Goal: Task Accomplishment & Management: Manage account settings

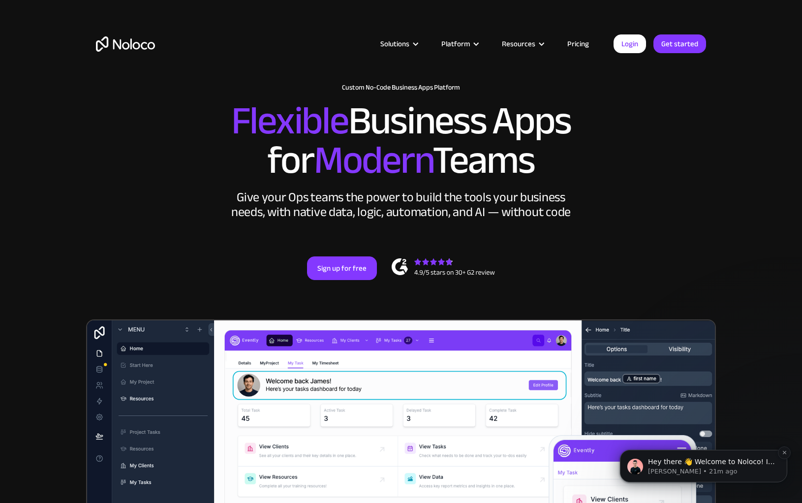
click at [715, 463] on p "Hey there 👋 Welcome to Noloco! If you have any questions, just reply to this me…" at bounding box center [711, 462] width 127 height 10
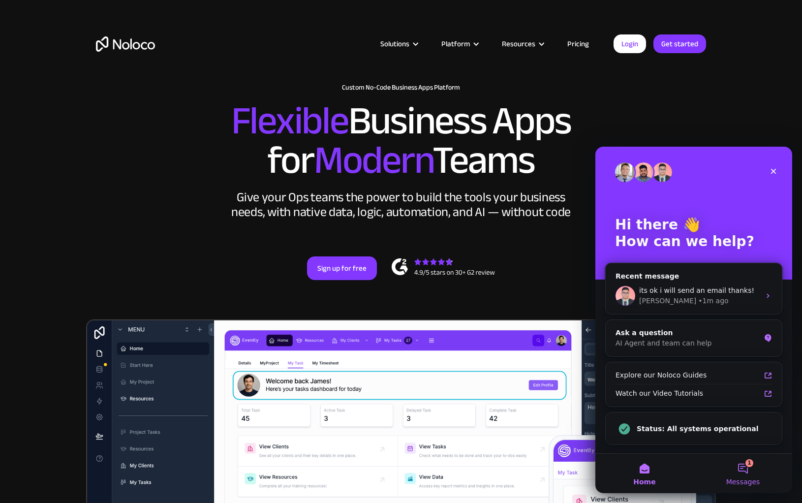
click at [741, 470] on button "1 Messages" at bounding box center [743, 473] width 98 height 39
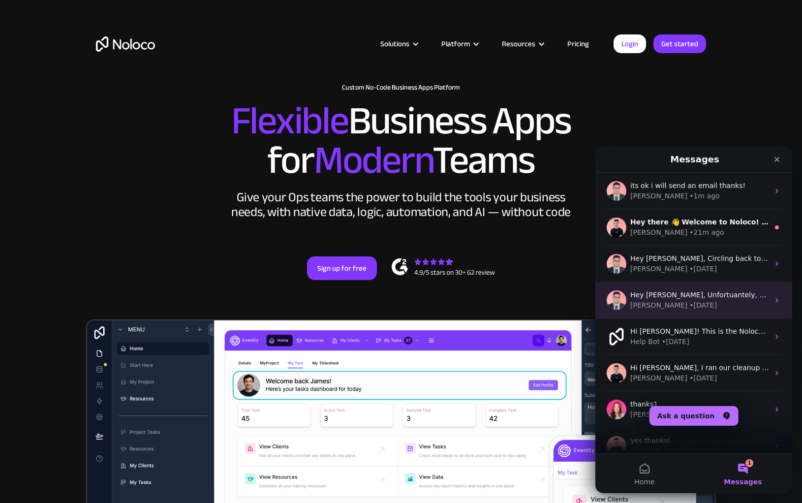
click at [709, 301] on div "[PERSON_NAME] • [DATE]" at bounding box center [700, 305] width 139 height 10
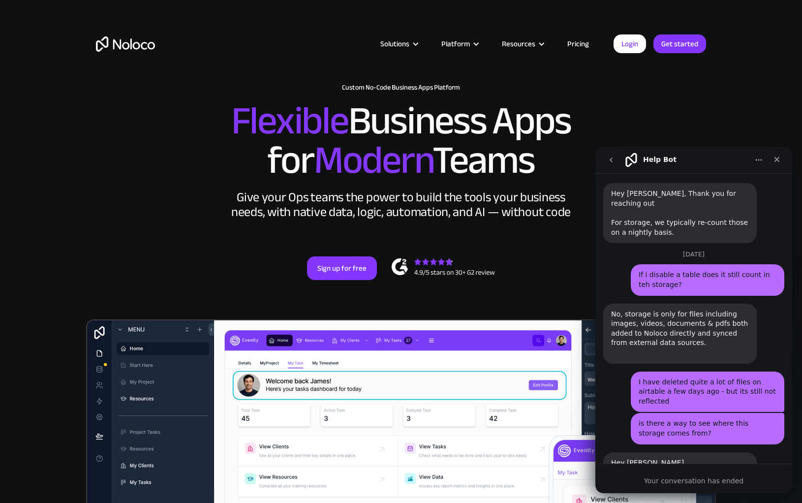
scroll to position [827, 0]
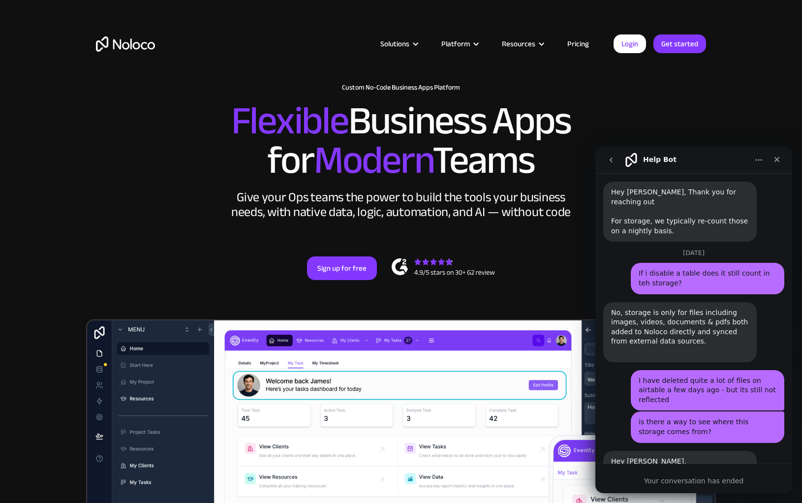
click at [612, 154] on button "go back" at bounding box center [611, 160] width 19 height 19
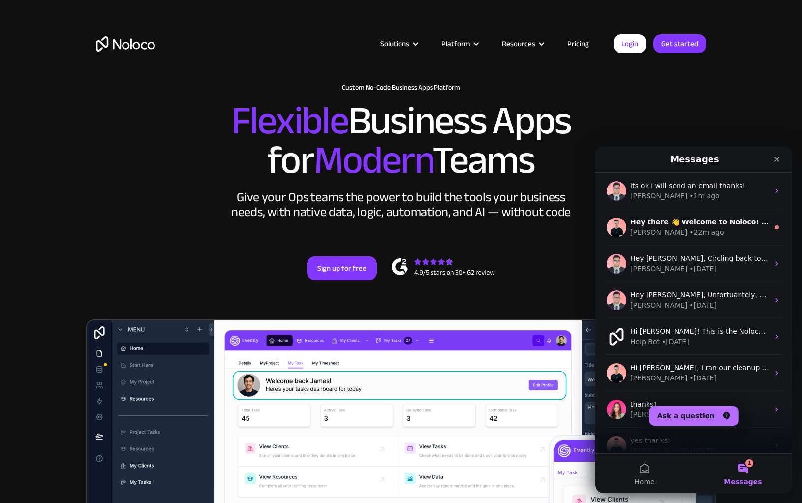
scroll to position [0, 0]
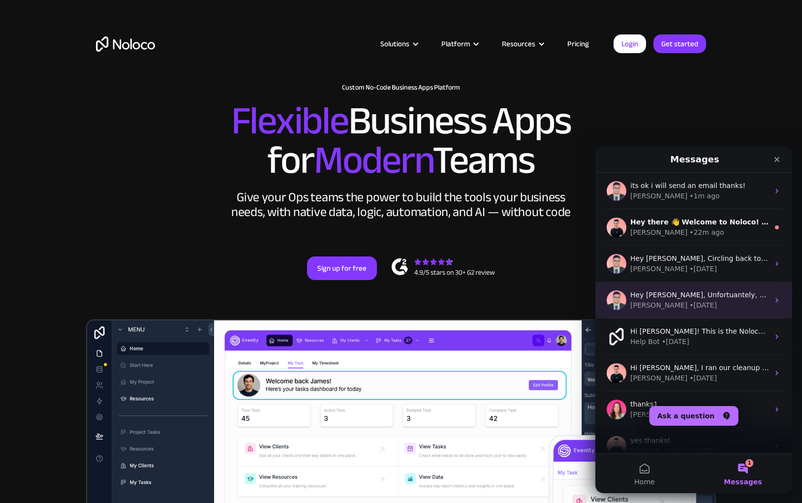
click at [694, 307] on div "[PERSON_NAME] • [DATE]" at bounding box center [700, 305] width 139 height 10
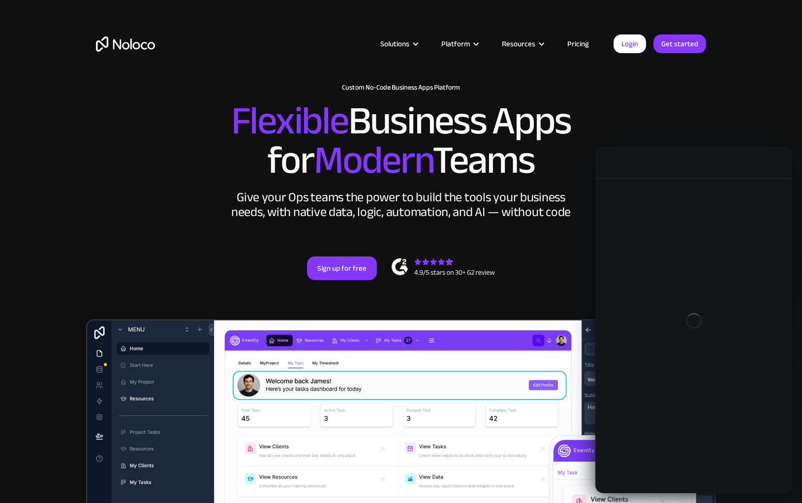
scroll to position [827, 0]
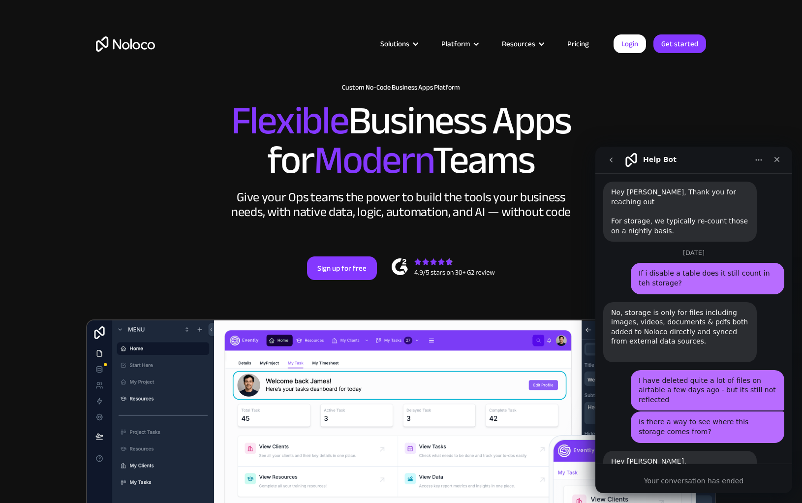
click at [612, 162] on icon "go back" at bounding box center [611, 160] width 3 height 5
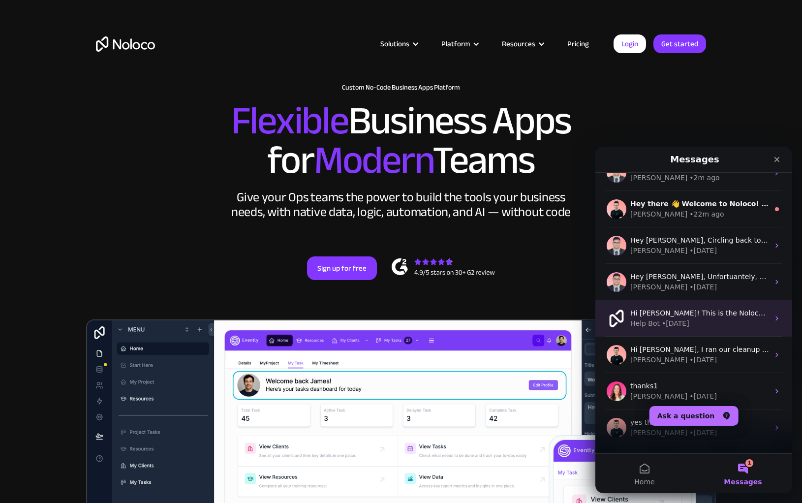
scroll to position [34, 0]
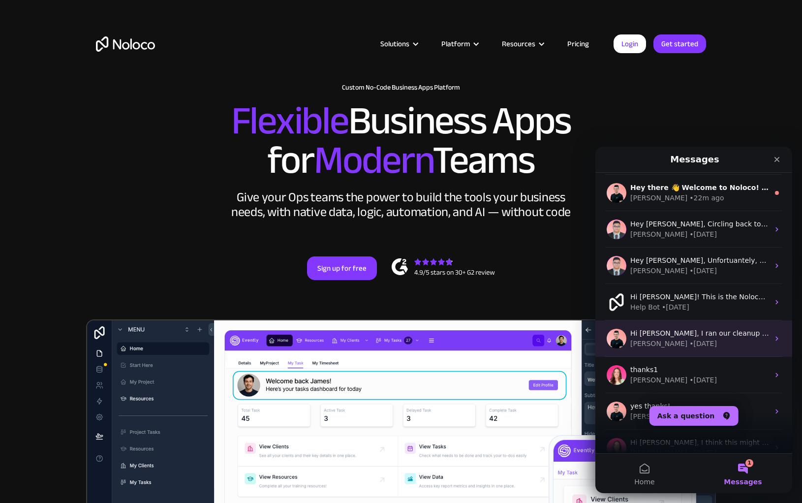
click at [701, 343] on div "[PERSON_NAME] • [DATE]" at bounding box center [700, 344] width 139 height 10
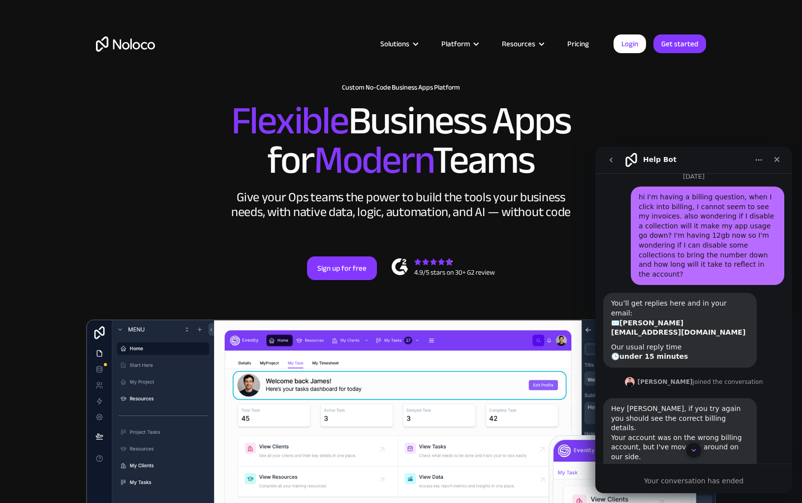
scroll to position [0, 0]
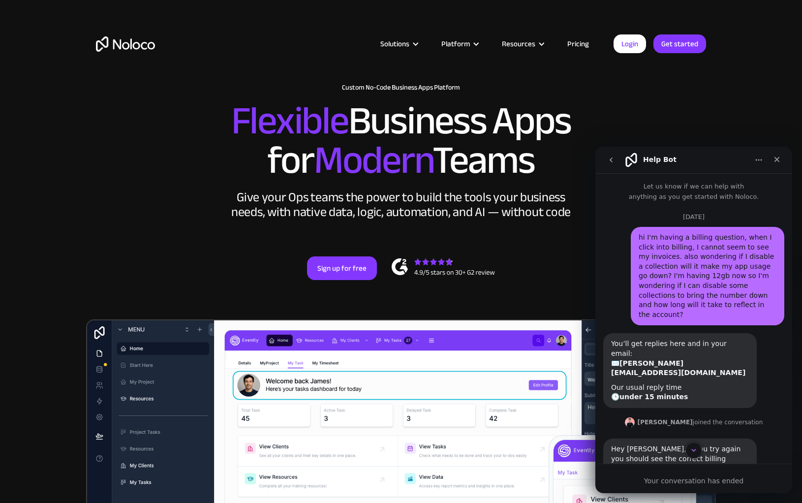
click at [615, 160] on icon "go back" at bounding box center [611, 160] width 8 height 8
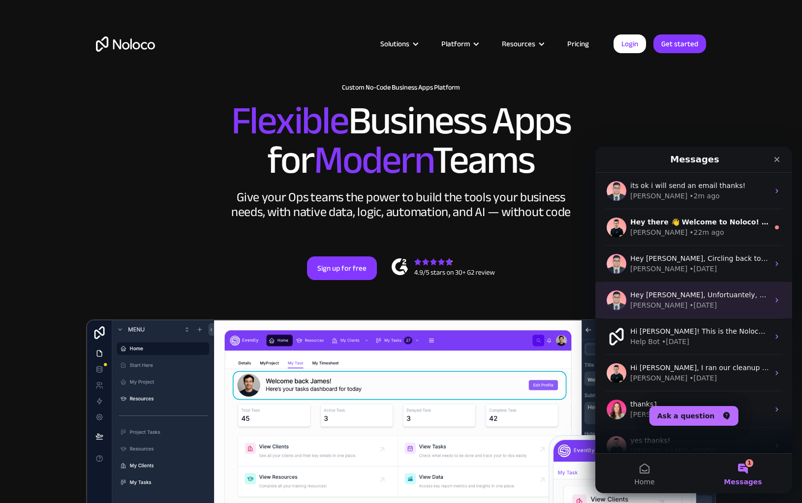
click at [696, 294] on span "Hey [PERSON_NAME], Unfortuantely, we don't have that option right now, sorry ab…" at bounding box center [787, 295] width 313 height 8
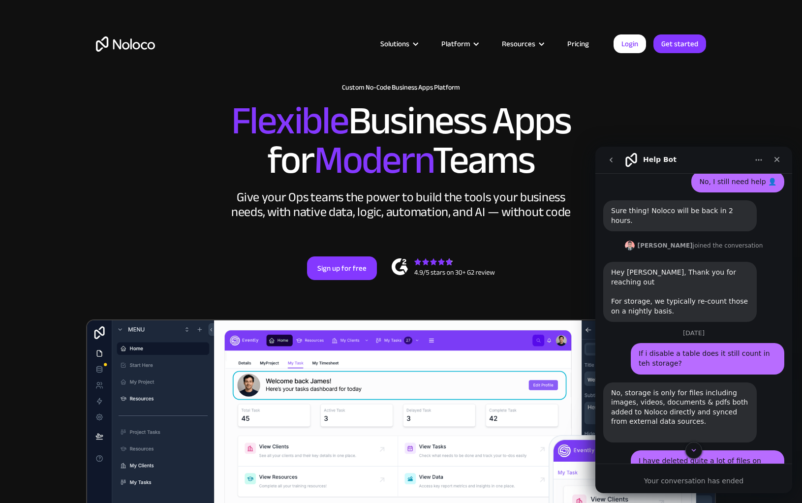
scroll to position [827, 0]
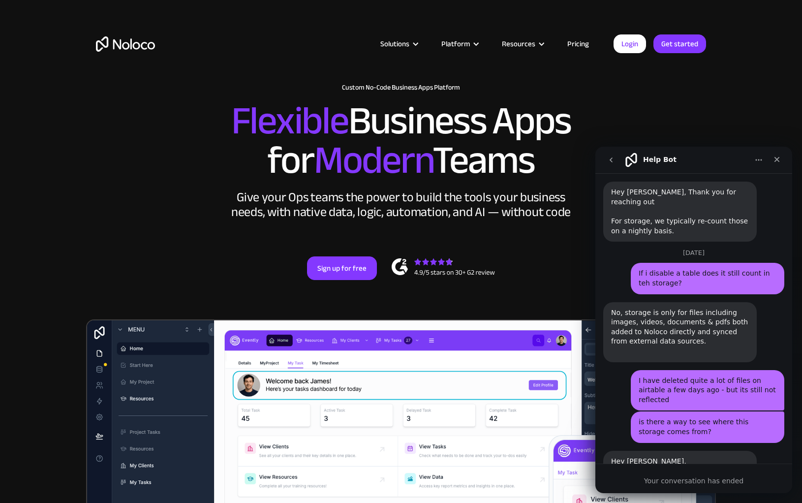
click at [617, 161] on button "go back" at bounding box center [611, 160] width 19 height 19
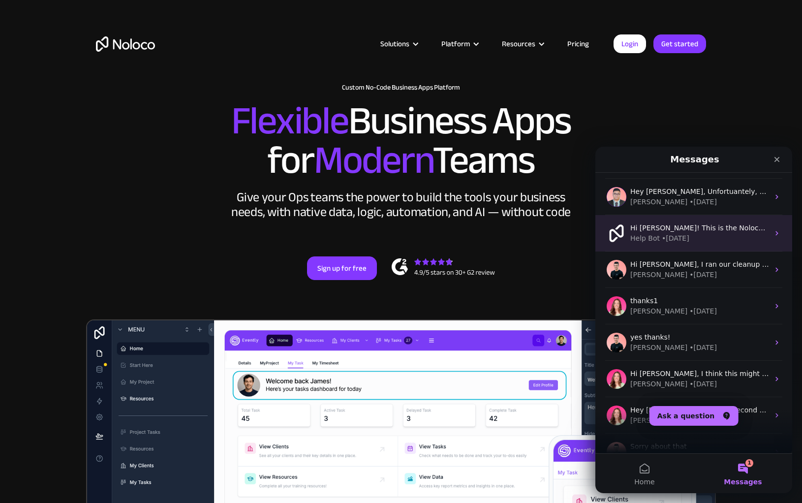
scroll to position [159, 0]
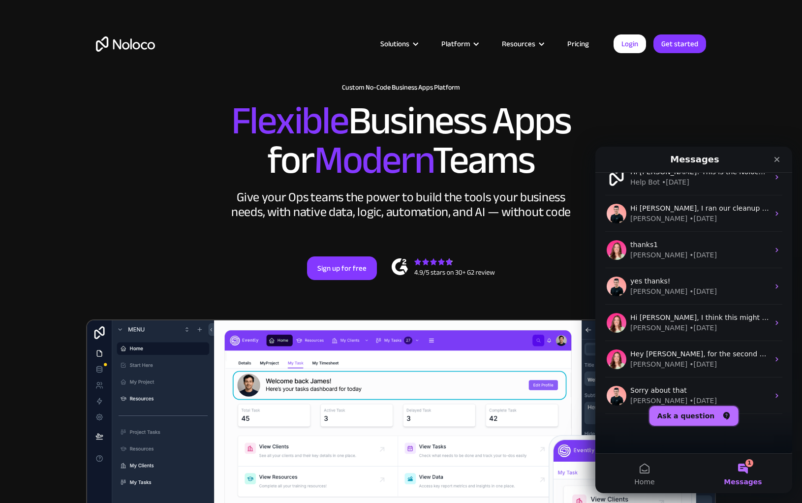
click at [699, 415] on button "Ask a question" at bounding box center [694, 416] width 89 height 20
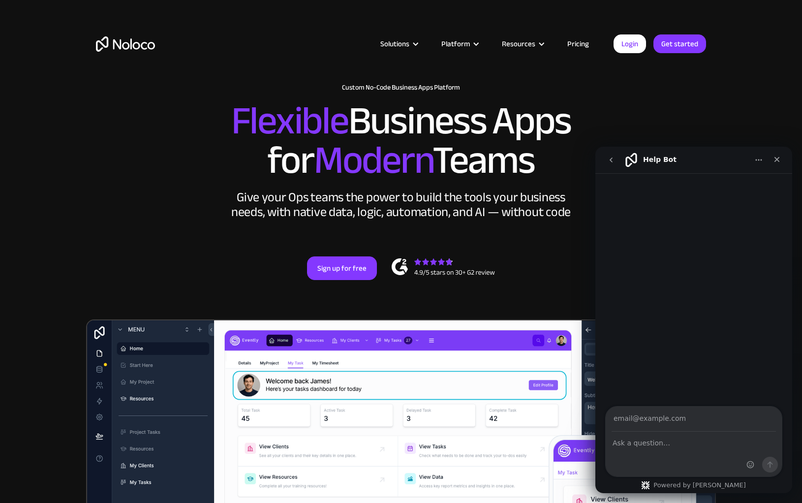
scroll to position [120, 0]
click at [780, 157] on icon "Close" at bounding box center [777, 160] width 8 height 8
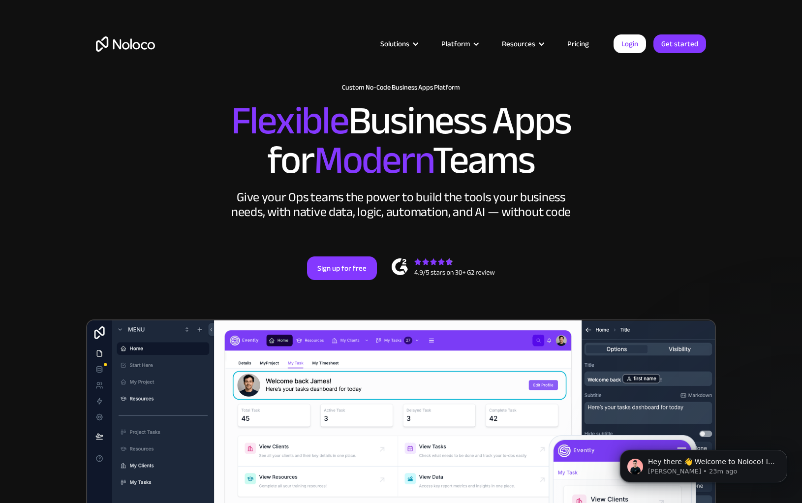
scroll to position [0, 0]
click at [693, 473] on p "[PERSON_NAME] • 51m ago" at bounding box center [711, 471] width 127 height 9
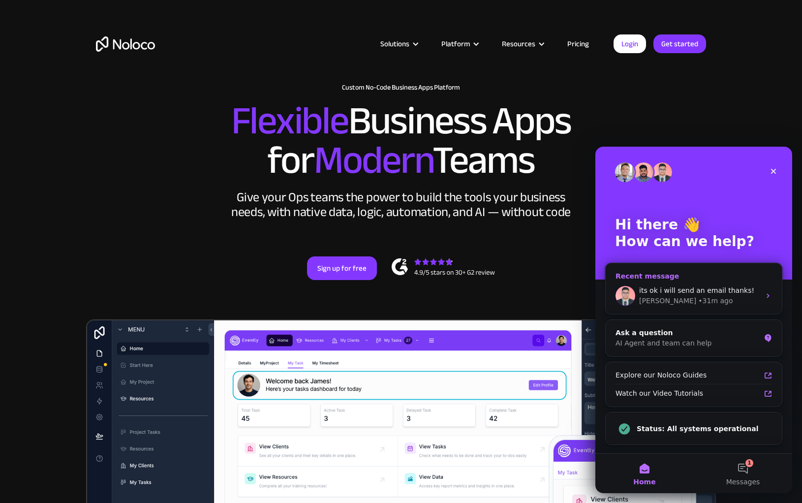
click at [709, 301] on div "[PERSON_NAME] • 31m ago" at bounding box center [699, 301] width 121 height 10
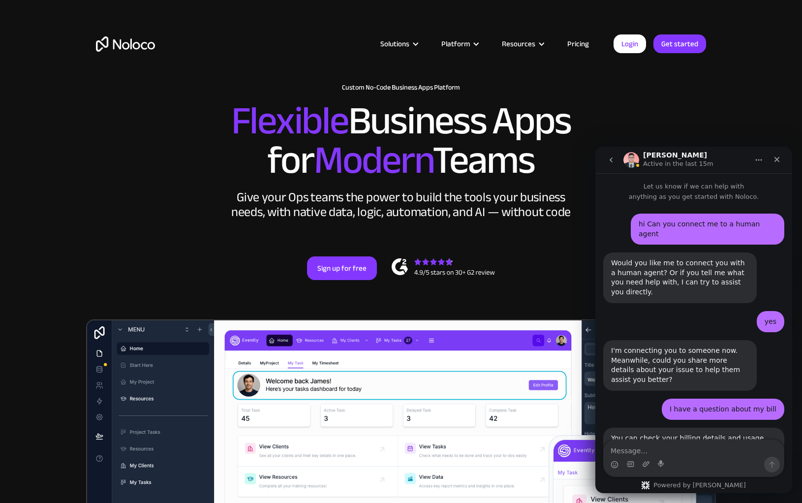
click at [640, 152] on div "[PERSON_NAME] Active in the last 15m" at bounding box center [686, 160] width 125 height 17
click at [633, 161] on img "Intercom messenger" at bounding box center [632, 160] width 16 height 16
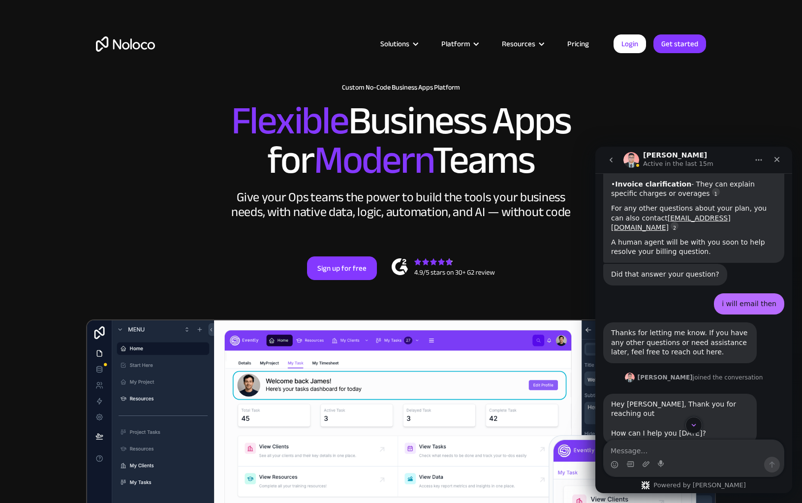
scroll to position [641, 0]
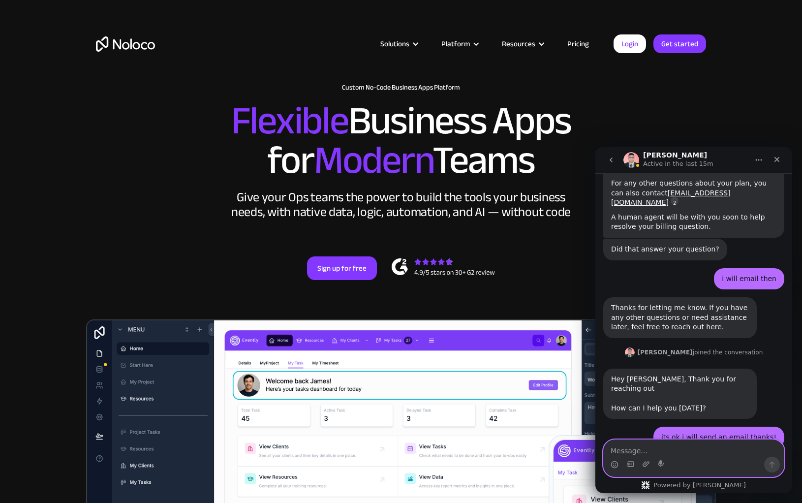
click at [700, 456] on textarea "Message…" at bounding box center [694, 448] width 180 height 17
click at [609, 159] on icon "go back" at bounding box center [611, 160] width 8 height 8
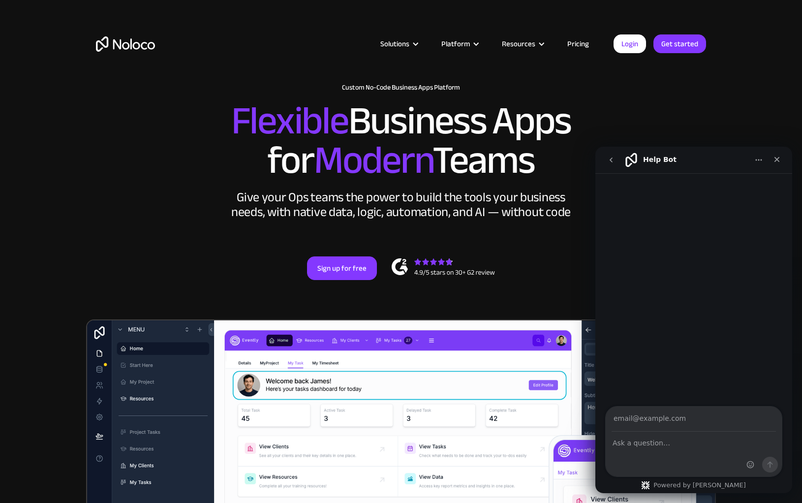
scroll to position [0, 0]
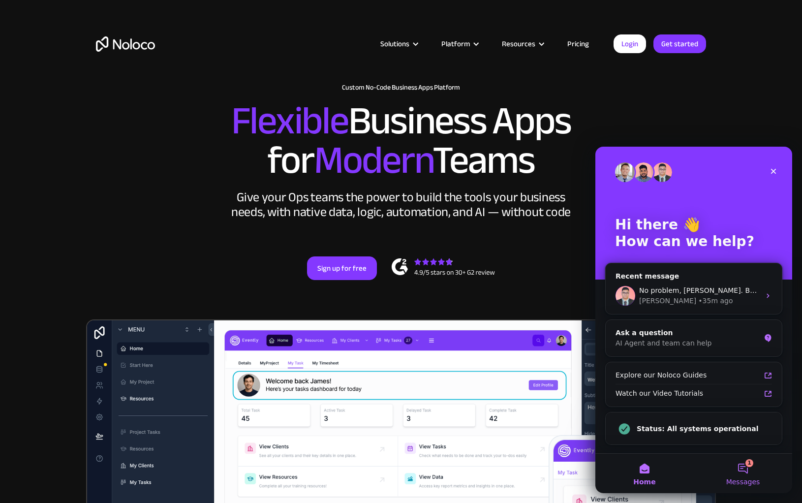
click at [740, 469] on button "1 Messages" at bounding box center [743, 473] width 98 height 39
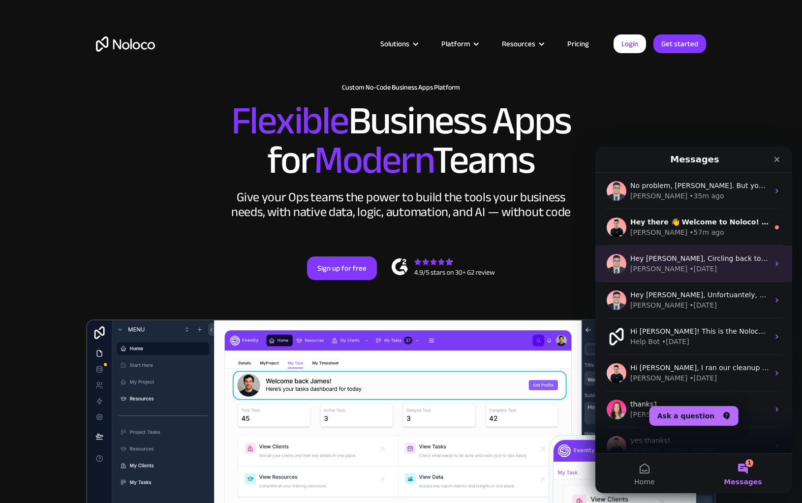
click at [694, 253] on div "Hey [PERSON_NAME], Circling back to you on this one. Our team was able to take …" at bounding box center [694, 264] width 197 height 36
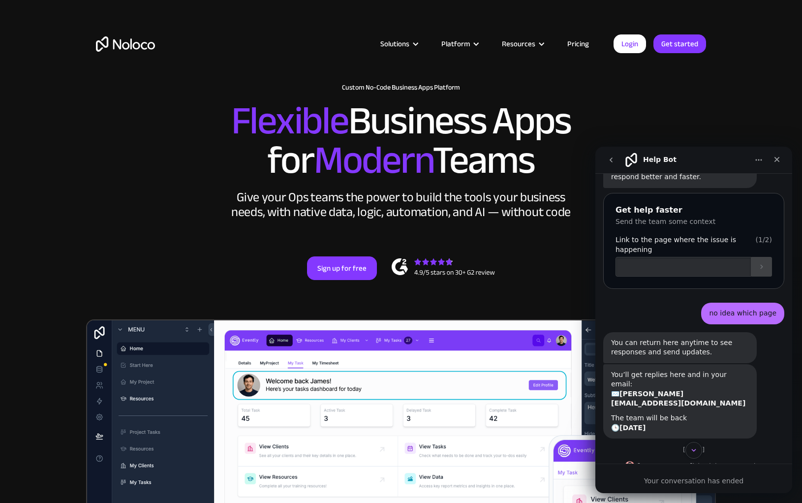
scroll to position [1083, 0]
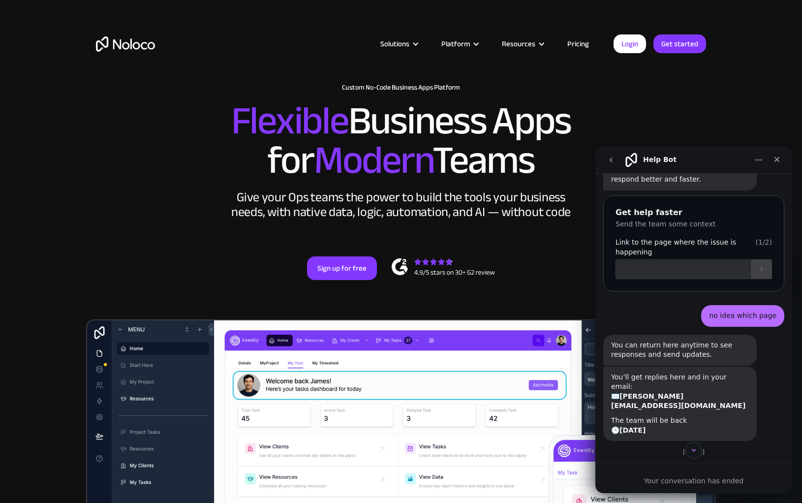
click at [611, 159] on icon "go back" at bounding box center [611, 160] width 3 height 5
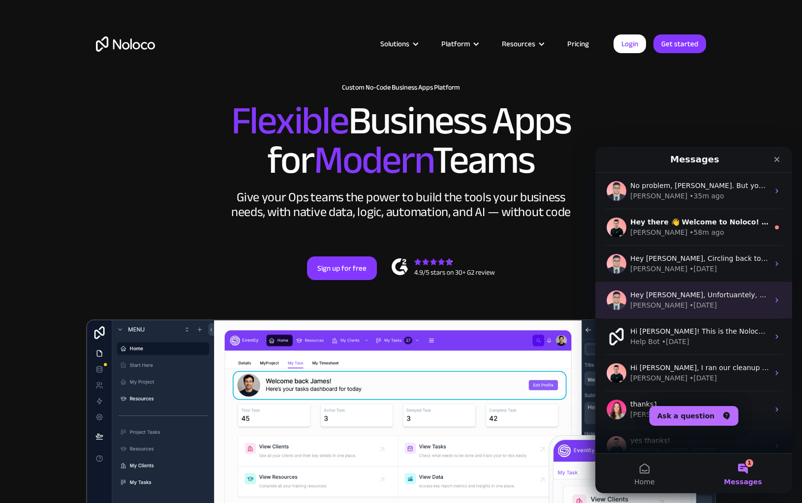
click at [668, 294] on span "Hey [PERSON_NAME], Unfortuantely, we don't have that option right now, sorry ab…" at bounding box center [787, 295] width 313 height 8
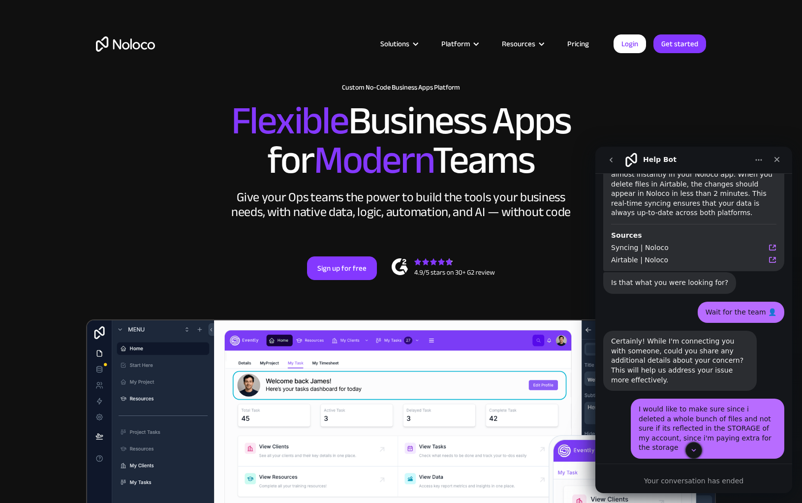
scroll to position [129, 0]
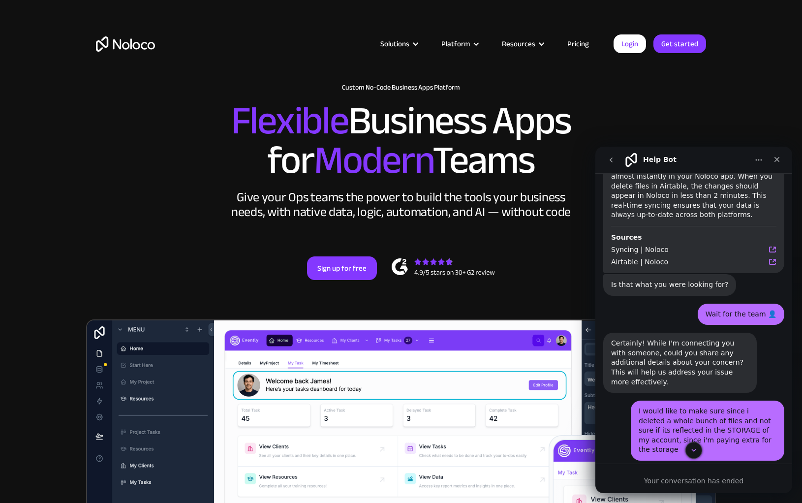
click at [613, 167] on button "go back" at bounding box center [611, 160] width 19 height 19
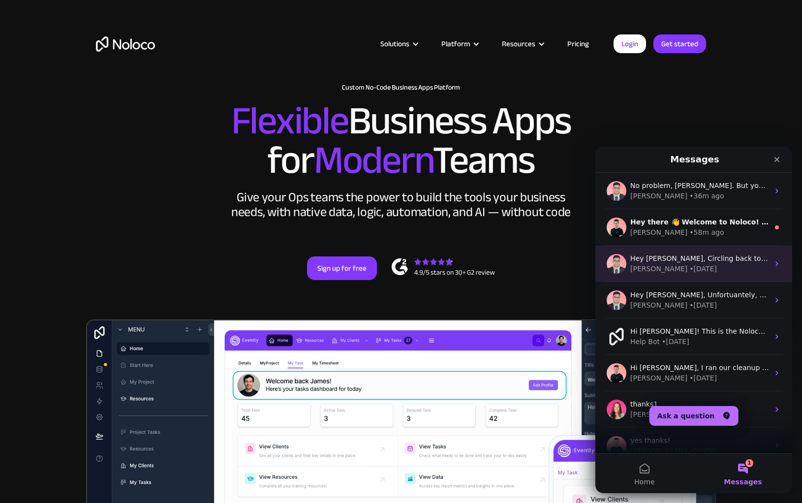
click at [690, 269] on div "• [DATE]" at bounding box center [704, 269] width 28 height 10
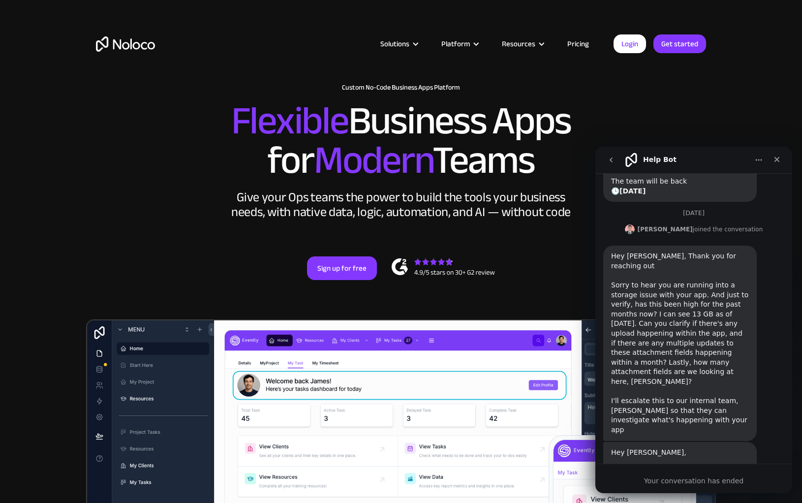
scroll to position [1352, 0]
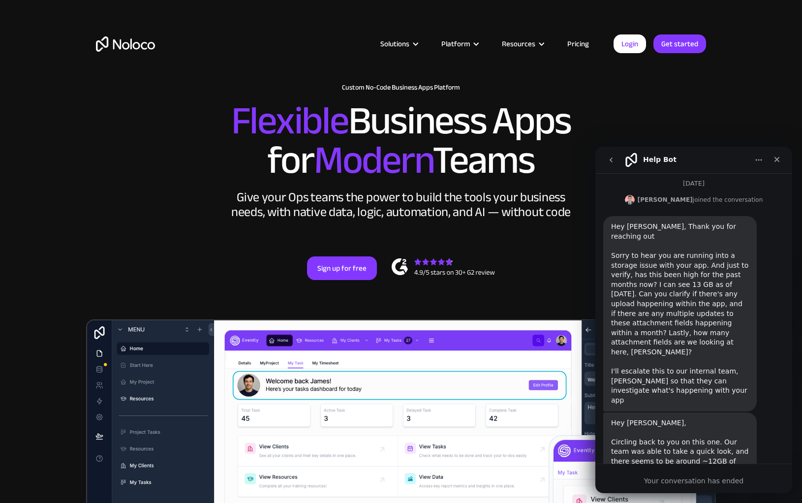
click at [610, 160] on icon "go back" at bounding box center [611, 160] width 3 height 5
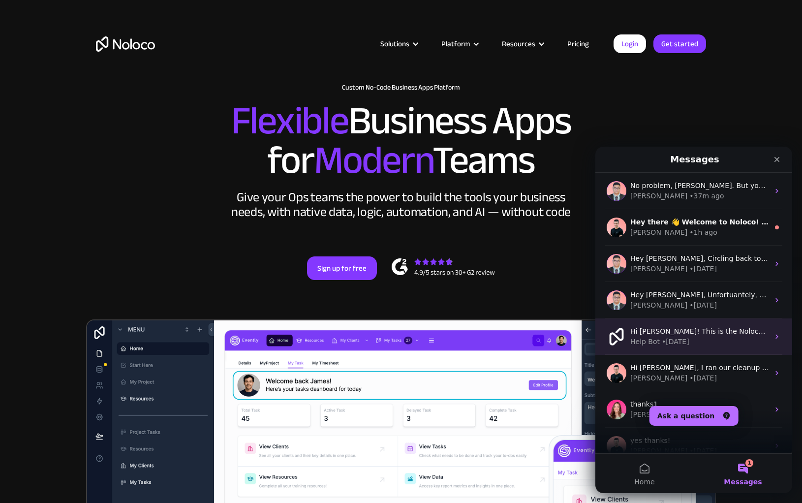
click at [671, 343] on div "• [DATE]" at bounding box center [676, 342] width 28 height 10
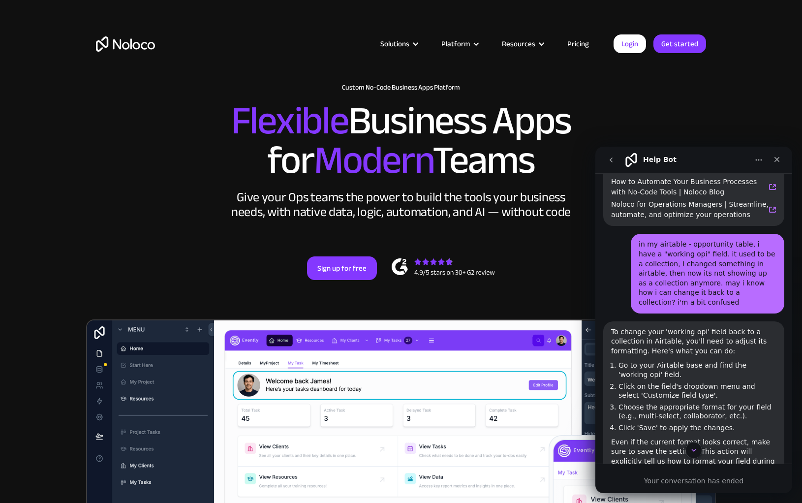
scroll to position [373, 0]
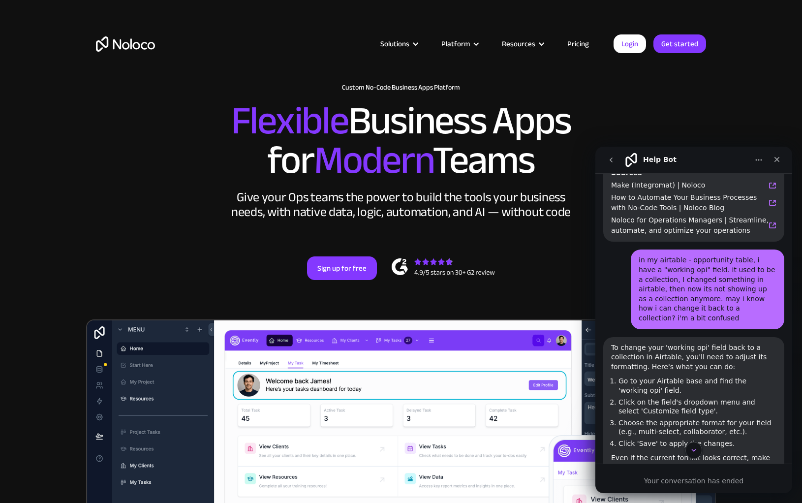
click at [615, 164] on button "go back" at bounding box center [611, 160] width 19 height 19
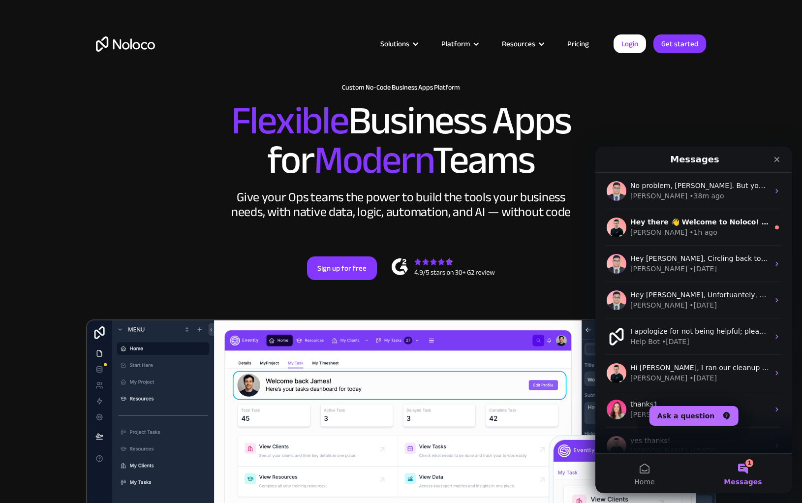
scroll to position [0, 0]
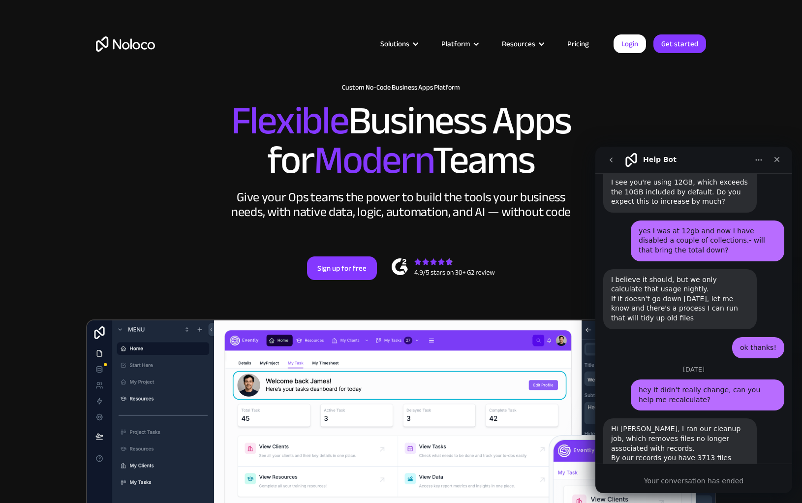
scroll to position [399, 0]
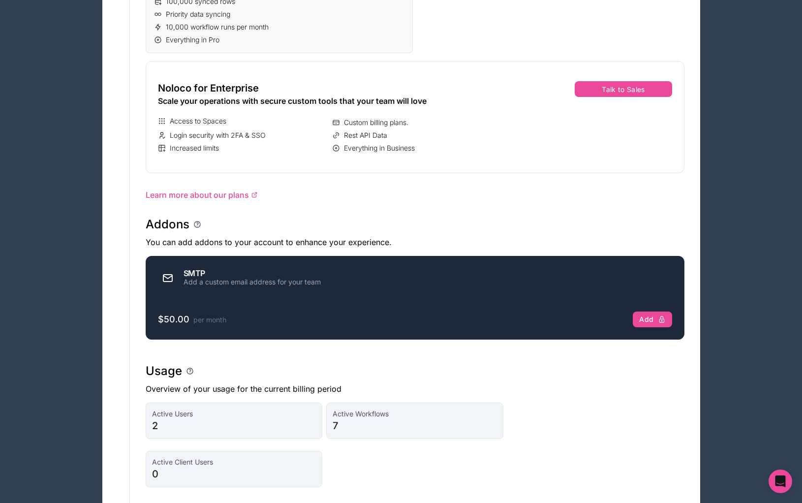
scroll to position [968, 0]
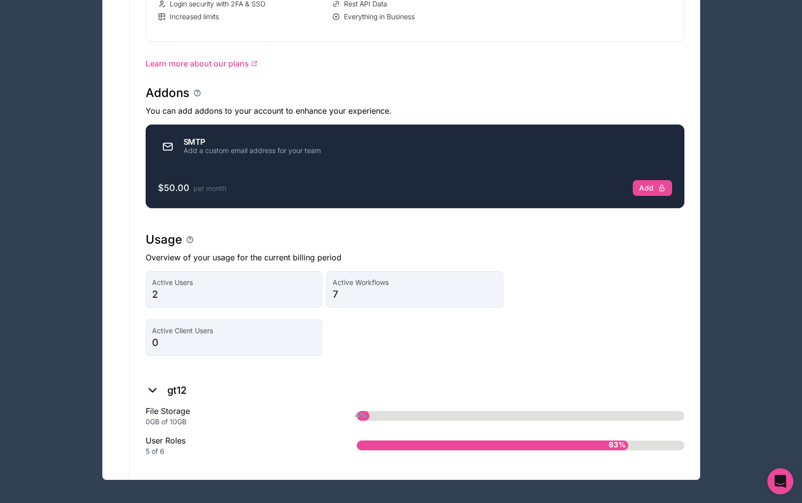
click at [780, 479] on icon "Open Intercom Messenger" at bounding box center [780, 481] width 11 height 13
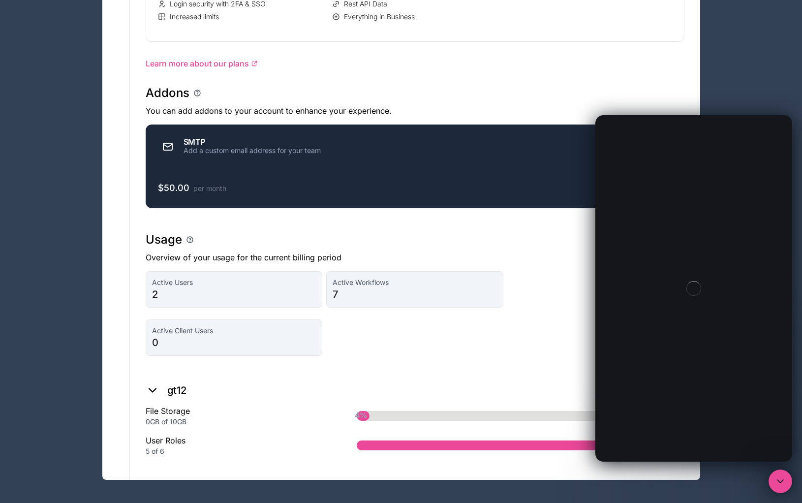
scroll to position [0, 0]
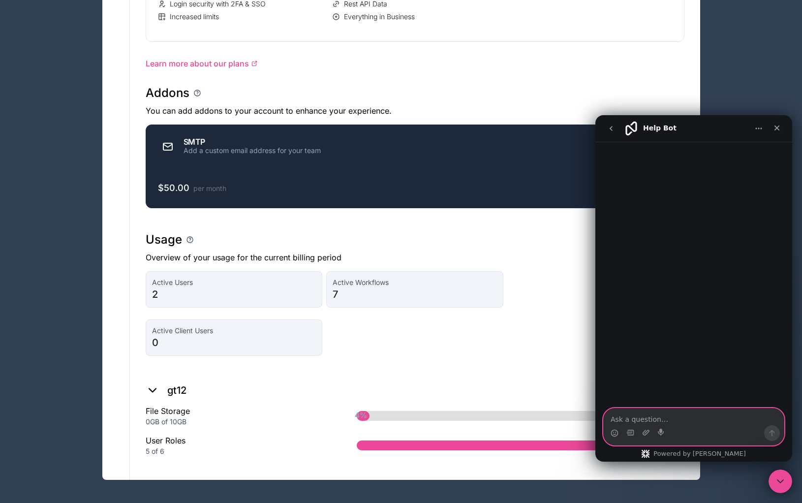
click at [671, 419] on textarea "Ask a question…" at bounding box center [694, 417] width 180 height 17
click at [756, 131] on icon "Home" at bounding box center [759, 129] width 8 height 8
click at [758, 129] on icon "Home" at bounding box center [759, 129] width 8 height 8
click at [608, 130] on icon "go back" at bounding box center [611, 129] width 8 height 8
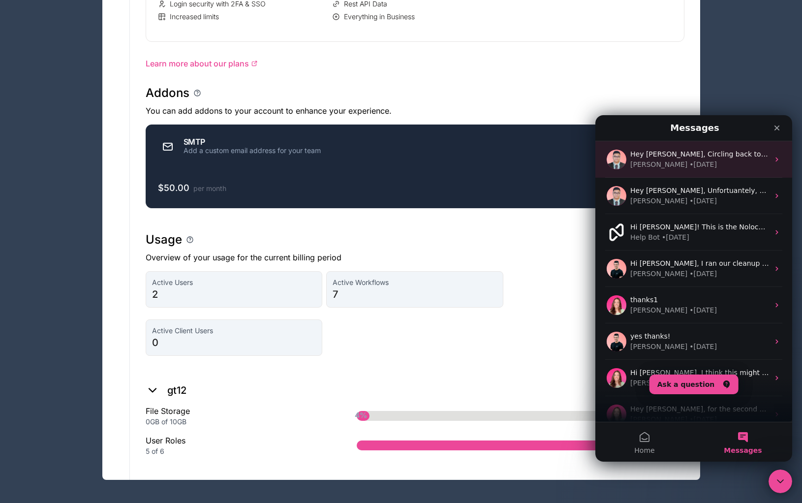
click at [688, 172] on div "Hey [PERSON_NAME], Circling back to you on this one. Our team was able to take …" at bounding box center [694, 159] width 197 height 36
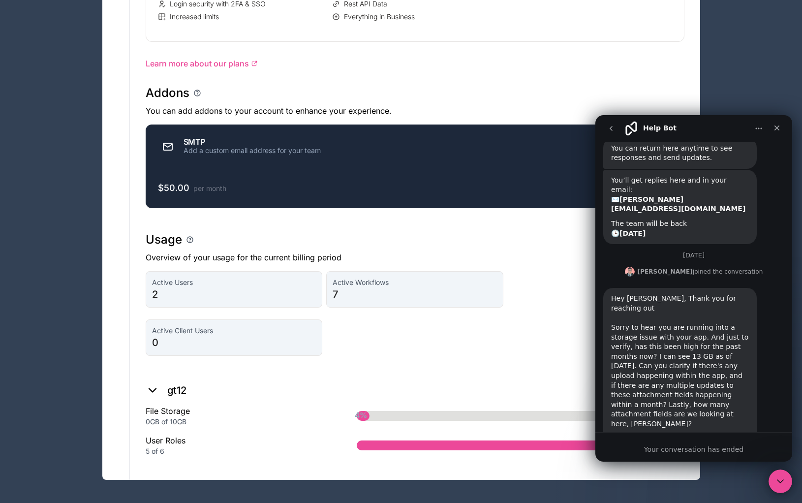
scroll to position [1352, 0]
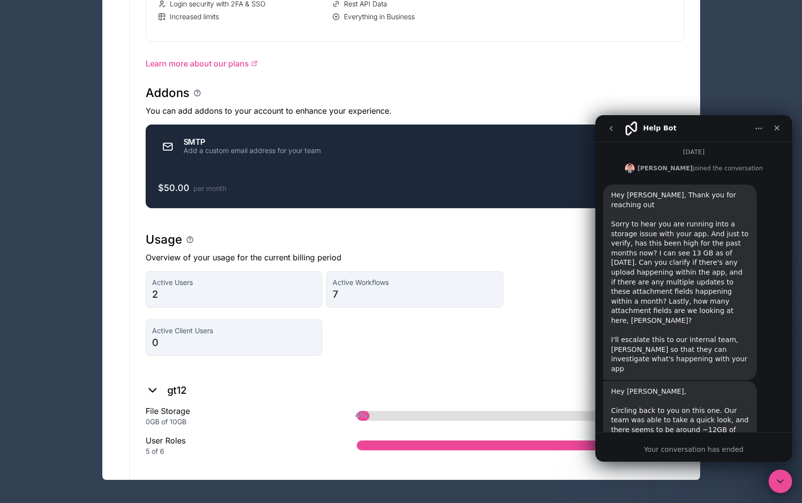
click at [684, 448] on div "Your conversation has ended" at bounding box center [694, 449] width 197 height 10
click at [691, 444] on div "Your conversation has ended" at bounding box center [694, 449] width 197 height 10
click at [725, 393] on div "Hey Chris, Circling back to you on this one. Our team was able to take a quick …" at bounding box center [680, 450] width 138 height 126
click at [758, 127] on icon "Home" at bounding box center [759, 129] width 8 height 8
click at [746, 222] on div "Hey Chris, Thank you for reaching out ​ ​Sorry to hear you are running into a s…" at bounding box center [680, 281] width 138 height 183
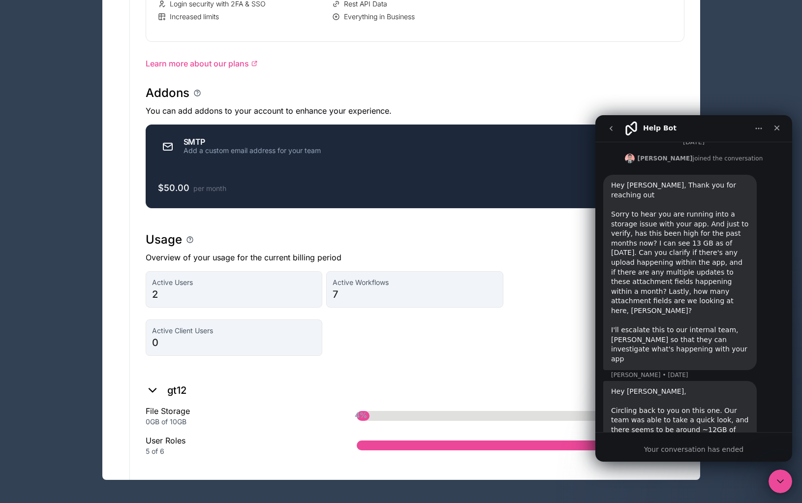
scroll to position [1153, 0]
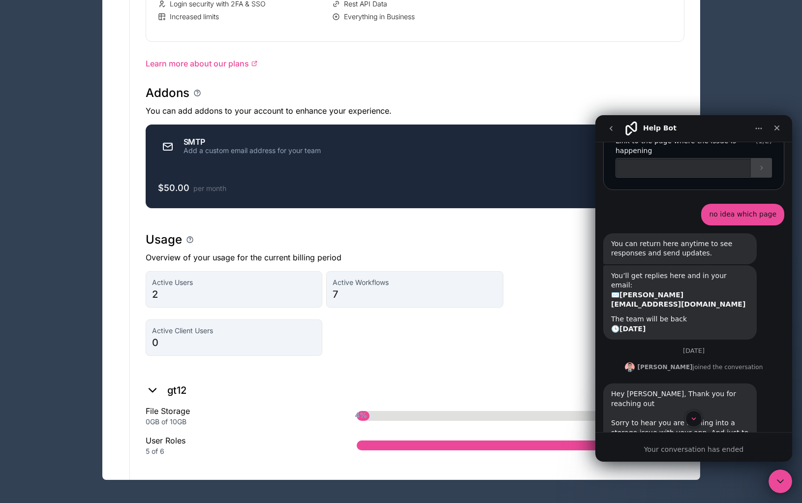
click at [612, 131] on icon "go back" at bounding box center [611, 129] width 8 height 8
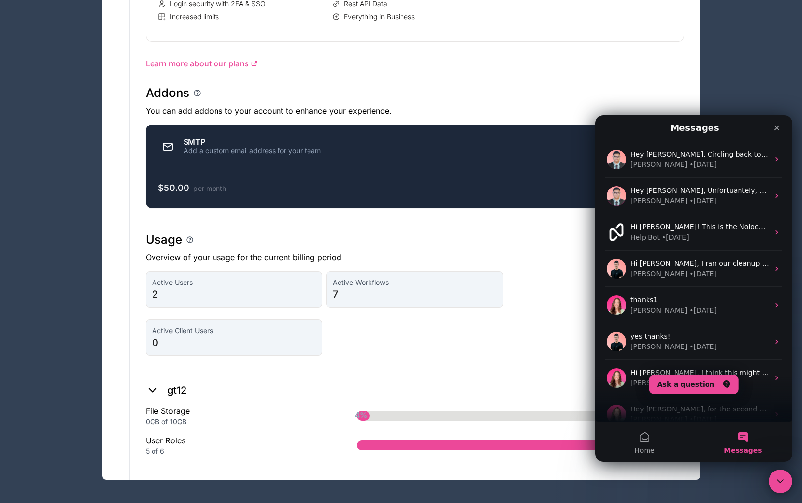
scroll to position [0, 0]
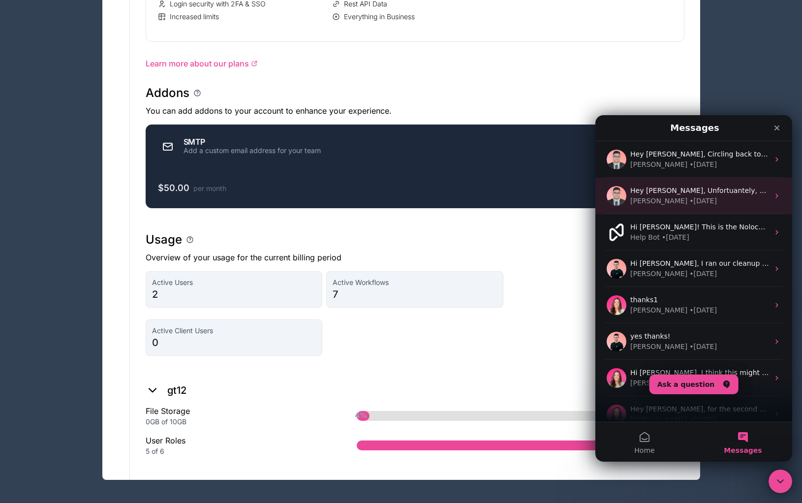
click at [692, 205] on div "[PERSON_NAME] • [DATE]" at bounding box center [700, 201] width 139 height 10
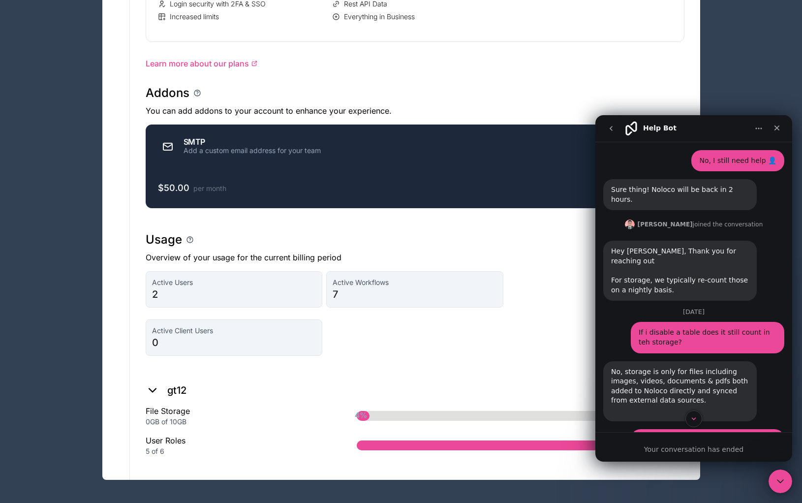
scroll to position [827, 0]
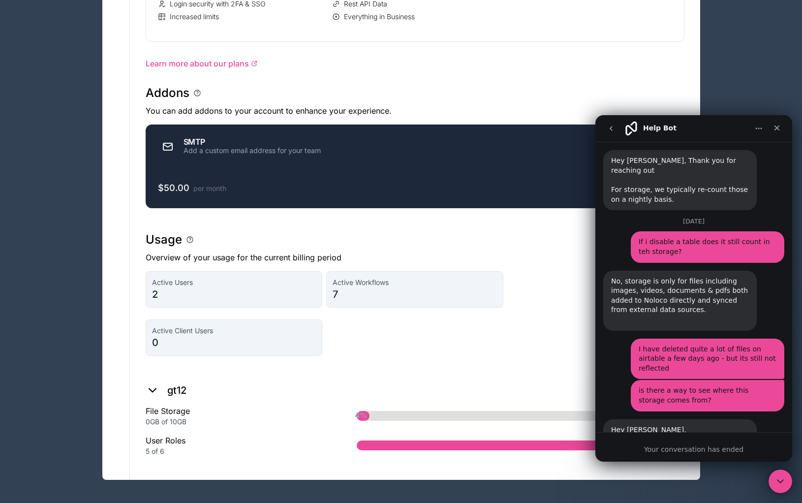
click at [613, 131] on icon "go back" at bounding box center [611, 129] width 8 height 8
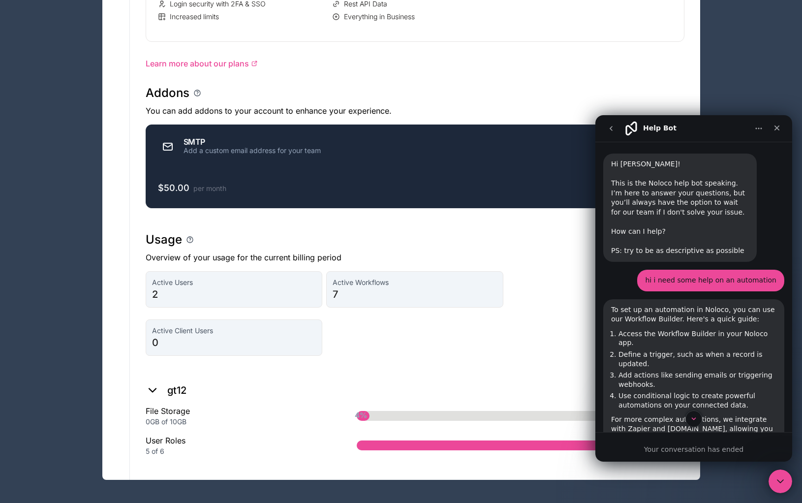
click at [762, 133] on button "Home" at bounding box center [759, 128] width 19 height 19
click at [617, 131] on button "go back" at bounding box center [611, 128] width 19 height 19
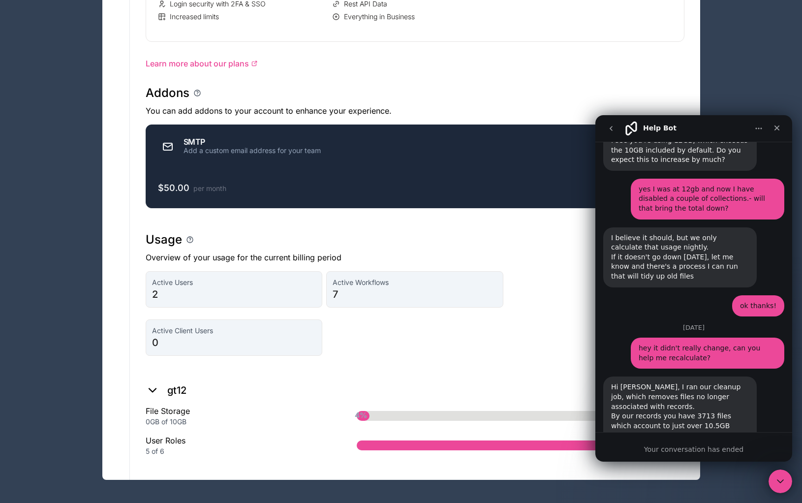
scroll to position [399, 0]
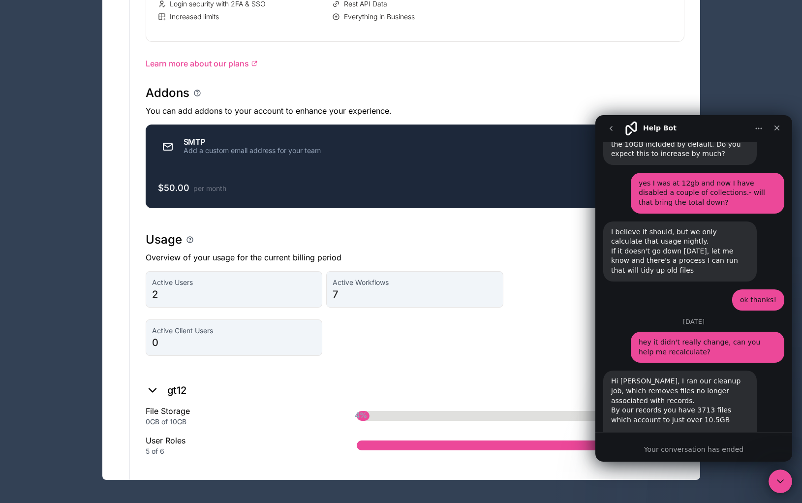
click at [610, 129] on icon "go back" at bounding box center [611, 129] width 8 height 8
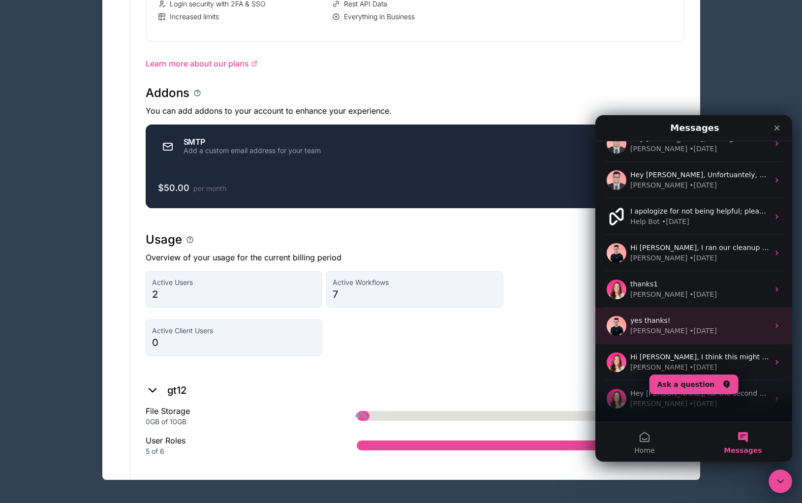
scroll to position [25, 0]
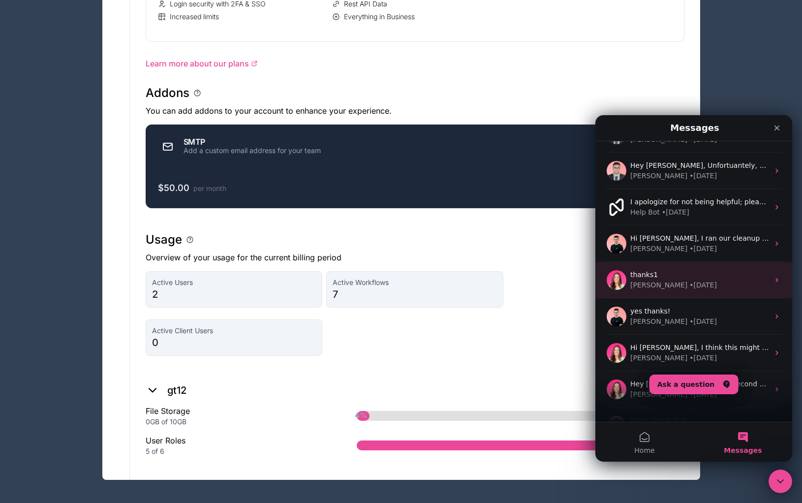
click at [743, 287] on div "Gill • 102w ago" at bounding box center [700, 285] width 139 height 10
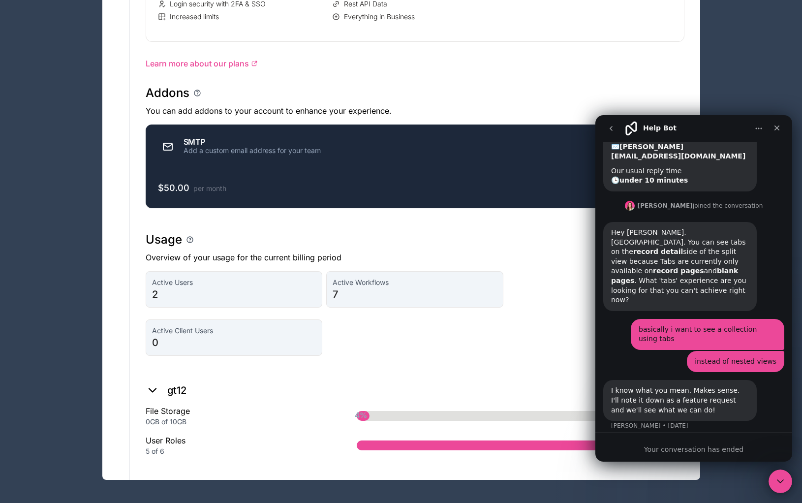
scroll to position [116, 0]
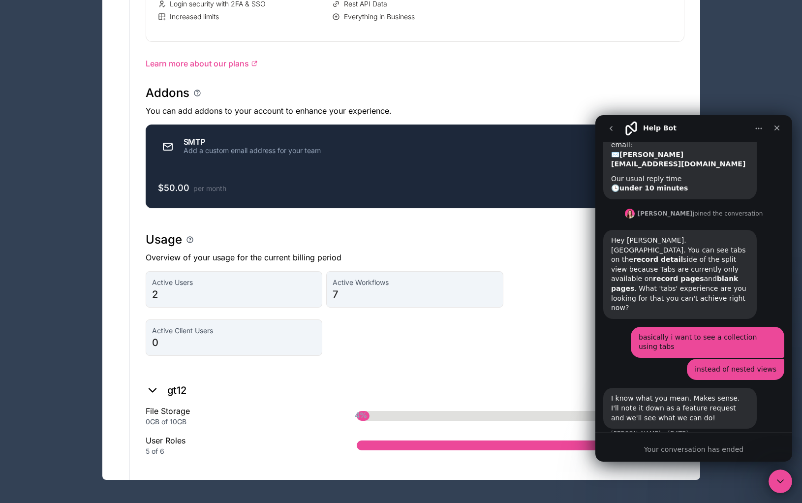
click at [608, 130] on icon "go back" at bounding box center [611, 129] width 8 height 8
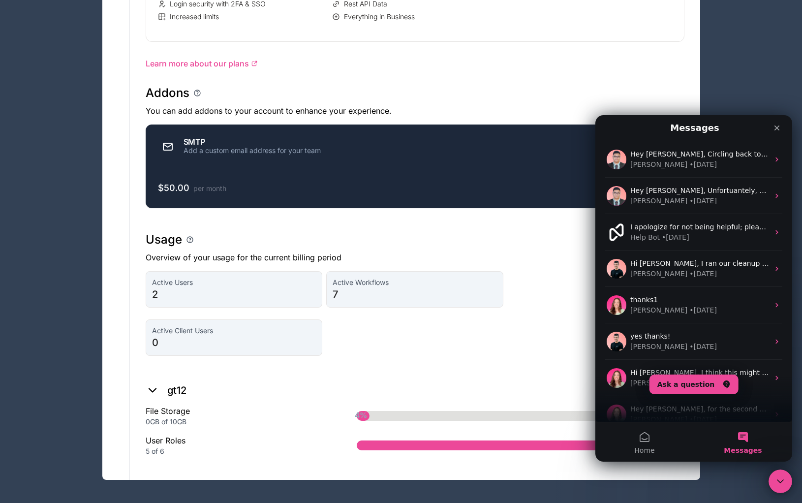
scroll to position [0, 0]
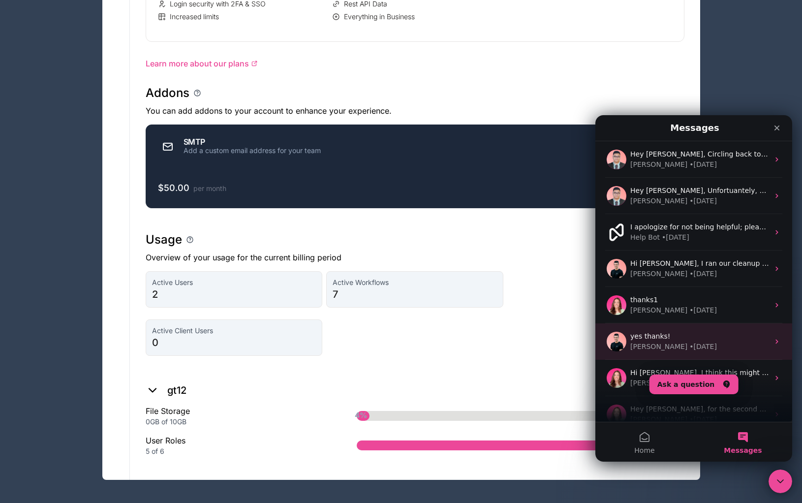
click at [693, 348] on div "• 102w ago" at bounding box center [704, 347] width 28 height 10
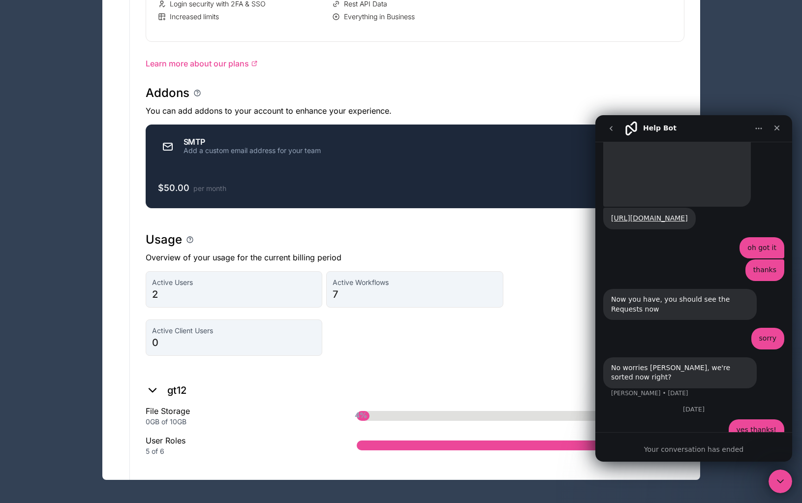
scroll to position [1774, 0]
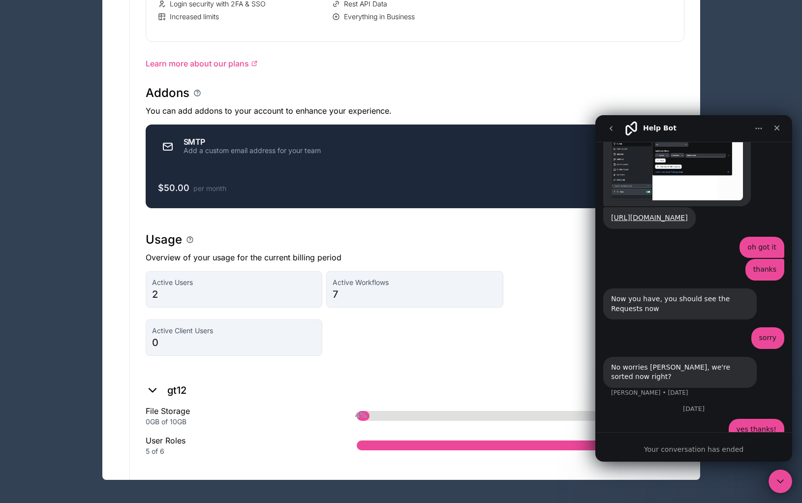
click at [612, 131] on icon "go back" at bounding box center [611, 129] width 8 height 8
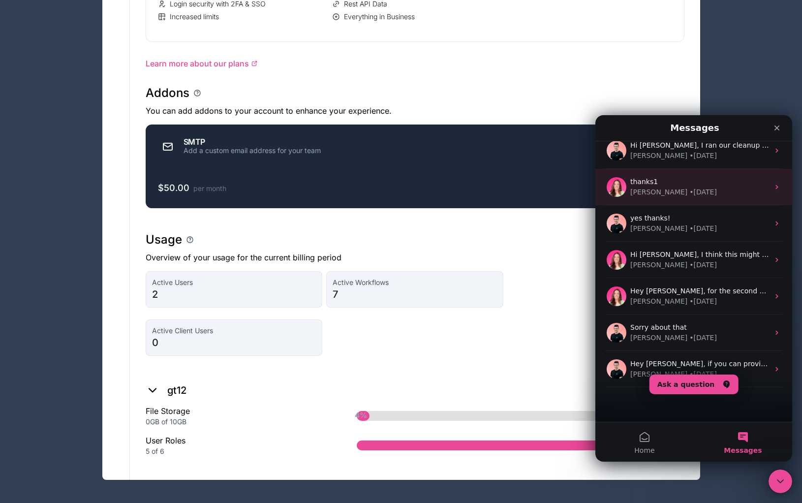
scroll to position [123, 0]
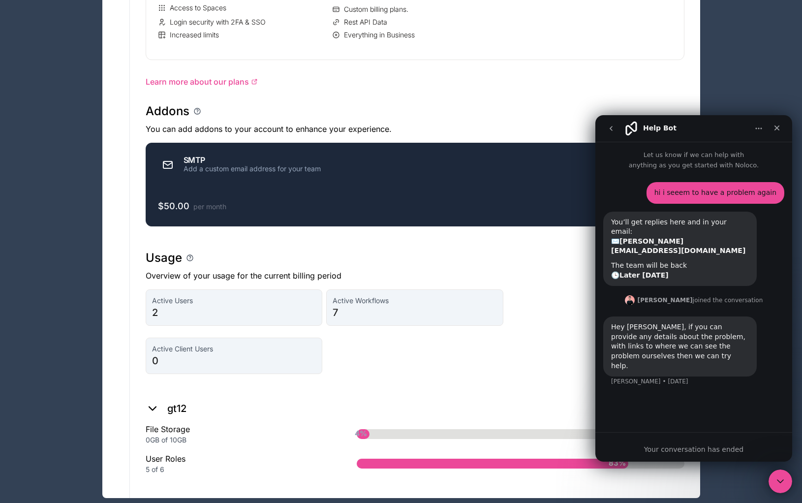
scroll to position [947, 0]
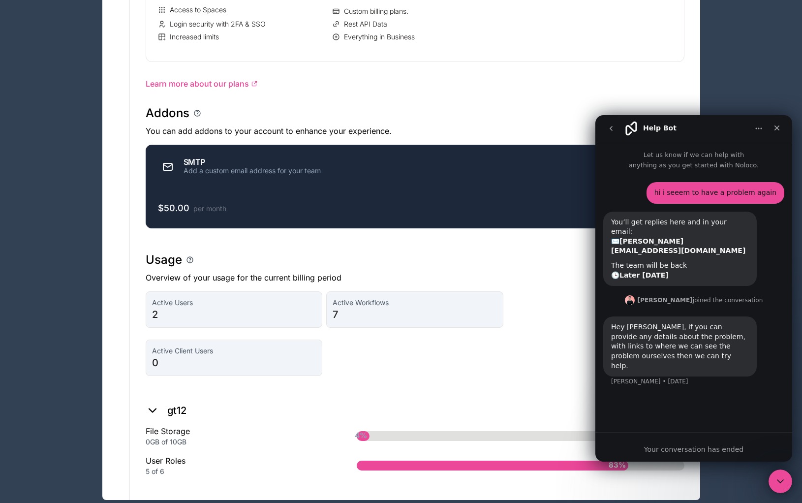
click at [613, 130] on icon "go back" at bounding box center [611, 129] width 8 height 8
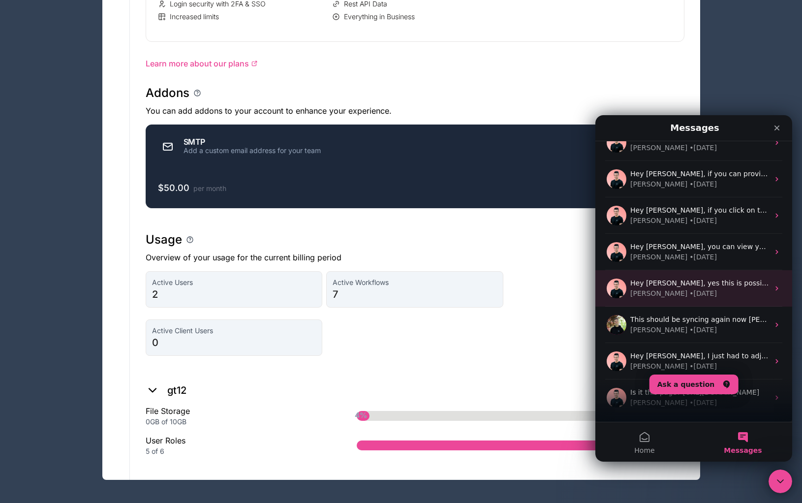
scroll to position [306, 0]
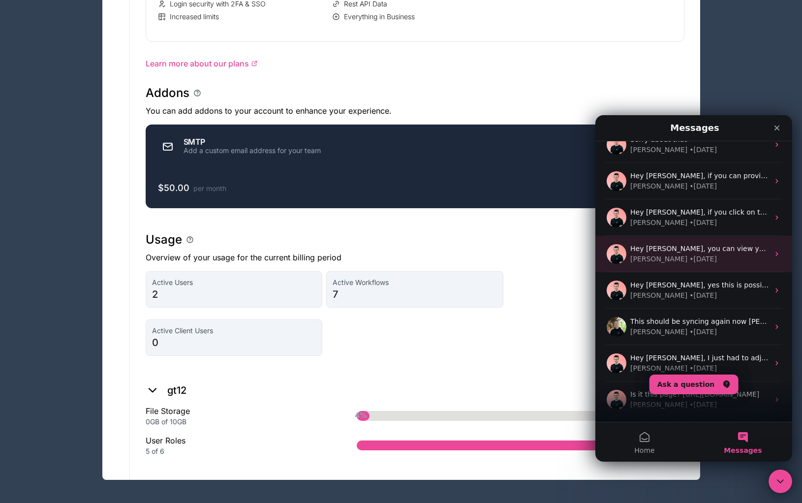
click at [691, 259] on div "• 117w ago" at bounding box center [704, 259] width 28 height 10
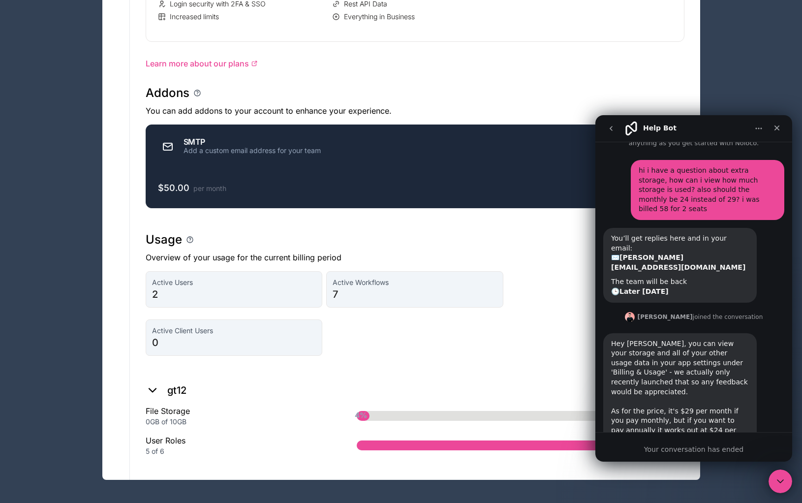
scroll to position [23, 0]
click at [612, 131] on icon "go back" at bounding box center [611, 128] width 3 height 5
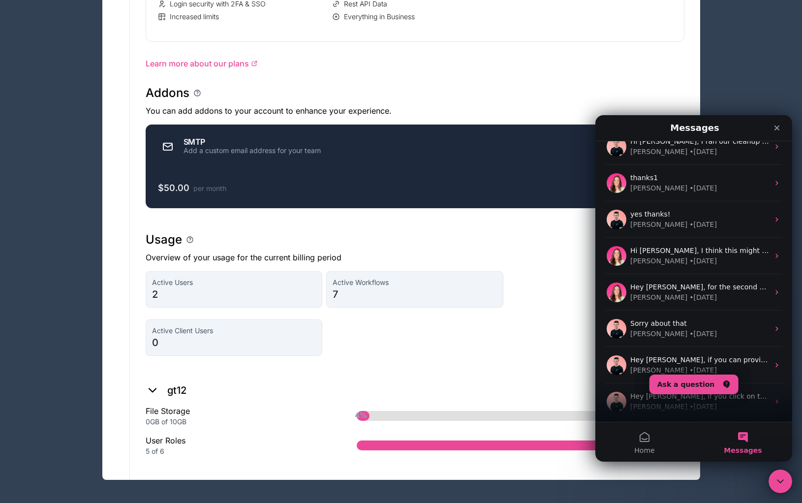
scroll to position [0, 0]
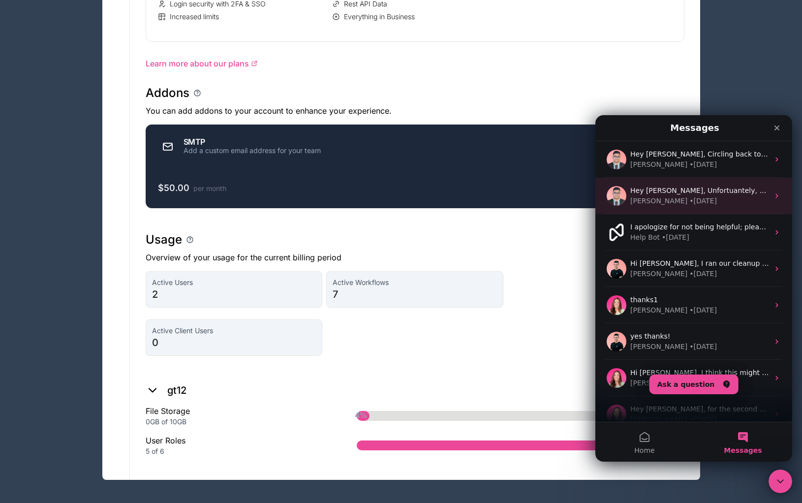
click at [679, 208] on div "Hey [PERSON_NAME], Unfortuantely, we don't have that option right now, sorry ab…" at bounding box center [694, 196] width 197 height 36
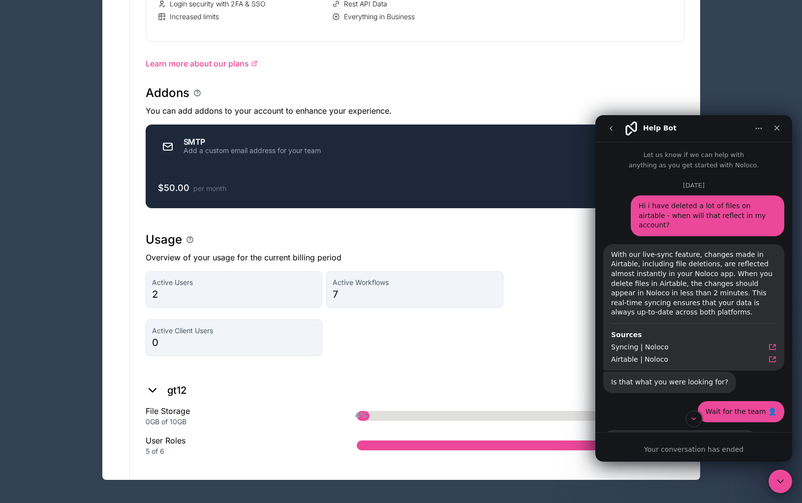
click at [610, 129] on icon "go back" at bounding box center [611, 129] width 8 height 8
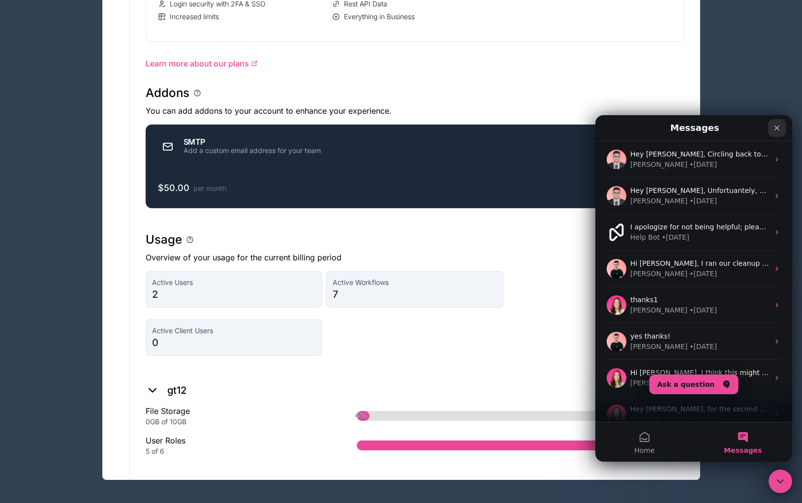
click at [780, 128] on icon "Close" at bounding box center [777, 128] width 8 height 8
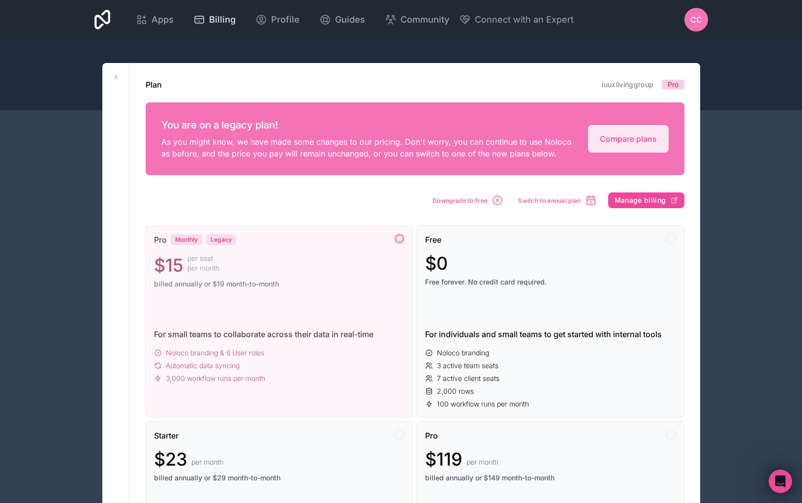
click at [236, 19] on span "Billing" at bounding box center [222, 20] width 27 height 14
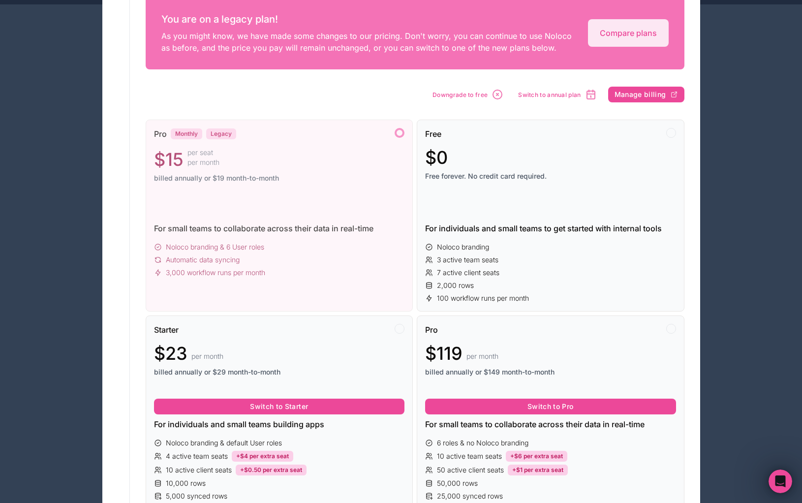
scroll to position [135, 0]
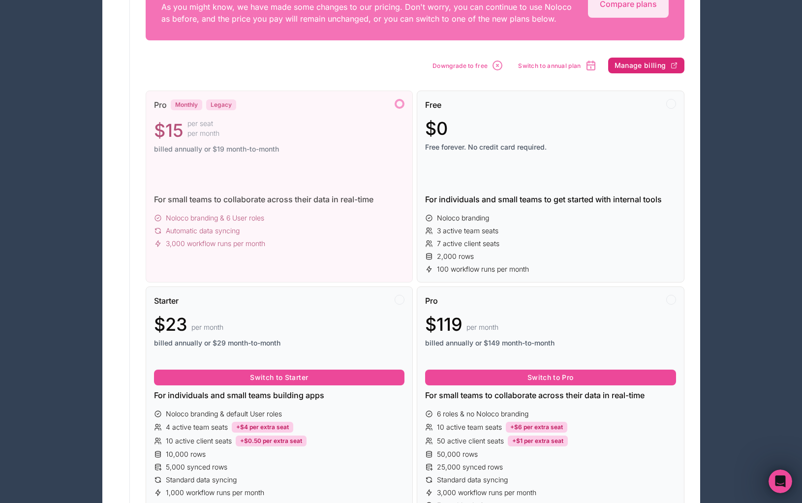
click at [648, 68] on span "Manage billing" at bounding box center [641, 65] width 52 height 9
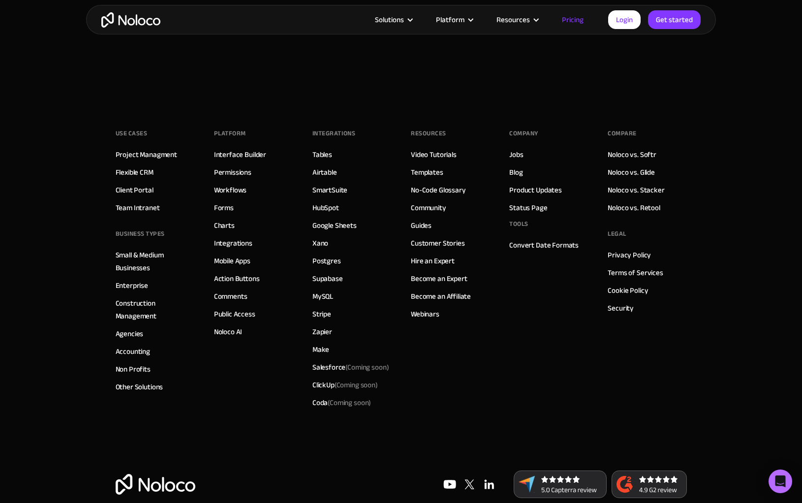
scroll to position [4822, 0]
